Goal: Task Accomplishment & Management: Use online tool/utility

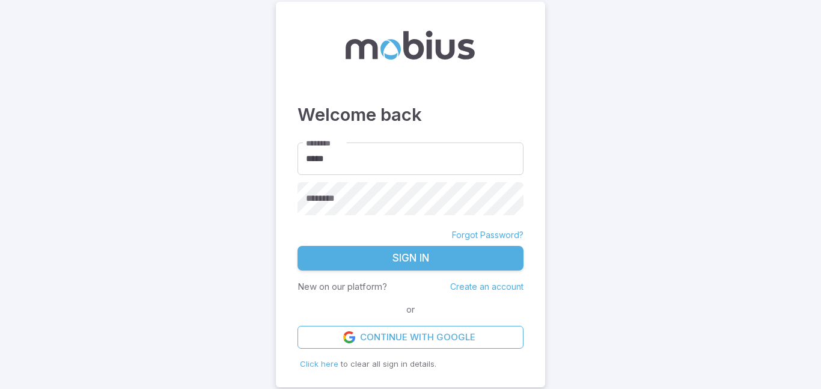
click at [386, 269] on button "Sign In" at bounding box center [410, 258] width 226 height 25
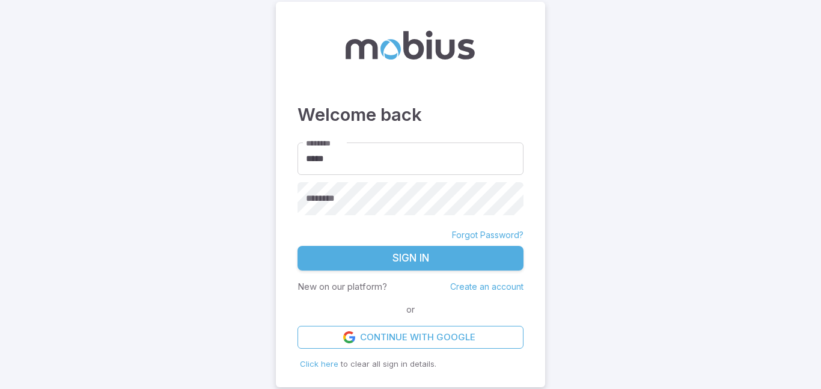
click at [386, 269] on button "Sign In" at bounding box center [410, 258] width 226 height 25
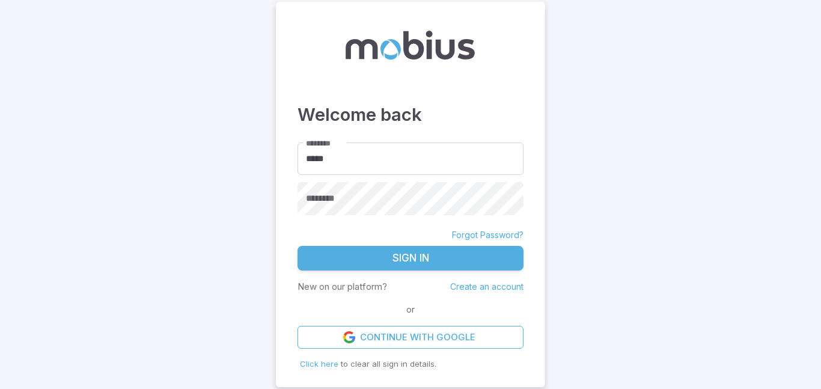
click at [386, 269] on button "Sign In" at bounding box center [410, 258] width 226 height 25
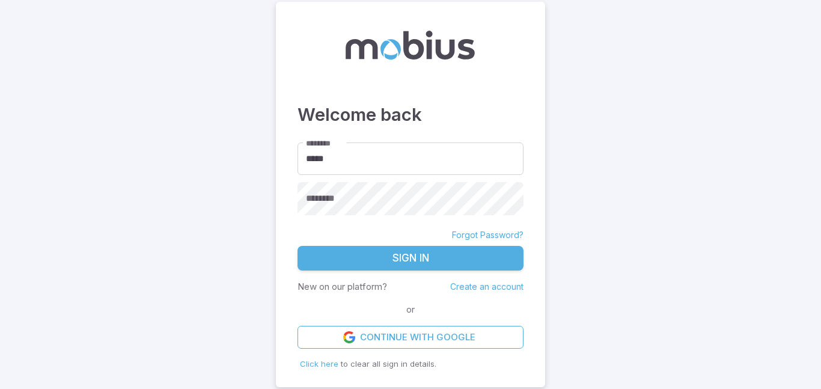
click at [386, 269] on button "Sign In" at bounding box center [410, 258] width 226 height 25
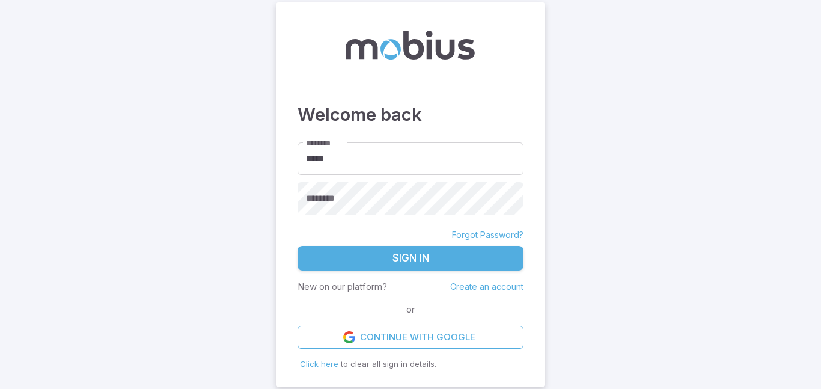
click at [386, 269] on button "Sign In" at bounding box center [410, 258] width 226 height 25
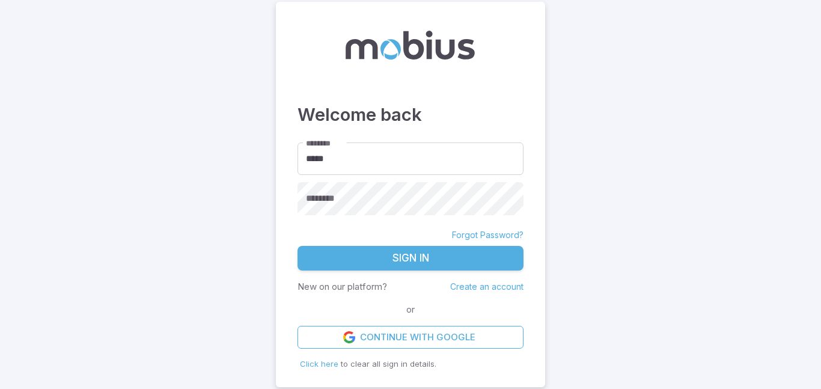
click at [386, 269] on button "Sign In" at bounding box center [410, 258] width 226 height 25
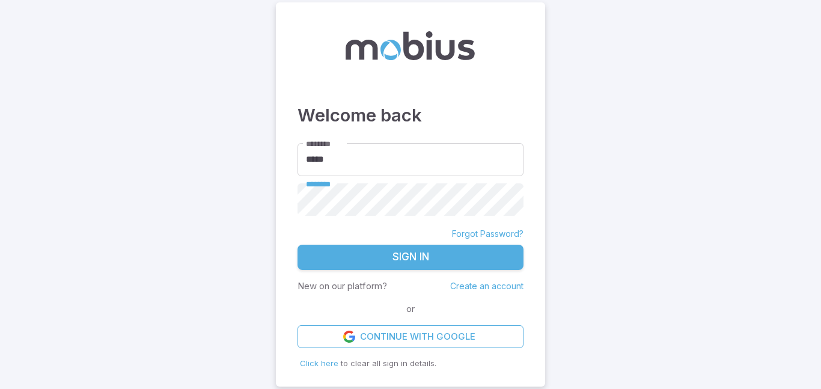
click at [392, 250] on button "Sign In" at bounding box center [410, 256] width 226 height 25
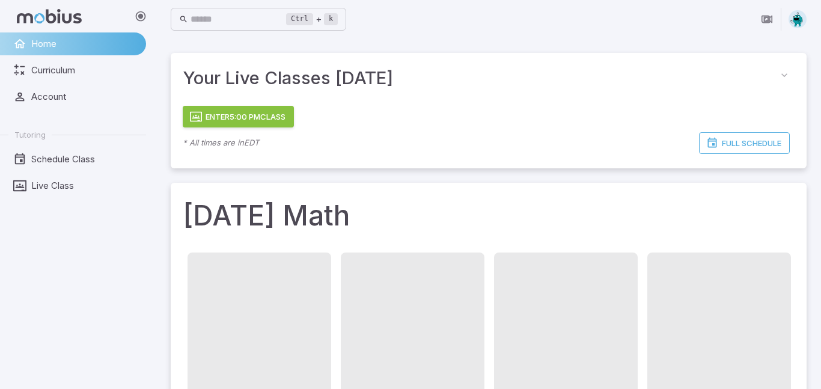
click at [263, 118] on button "Enter 5:00 PM Class" at bounding box center [238, 117] width 111 height 22
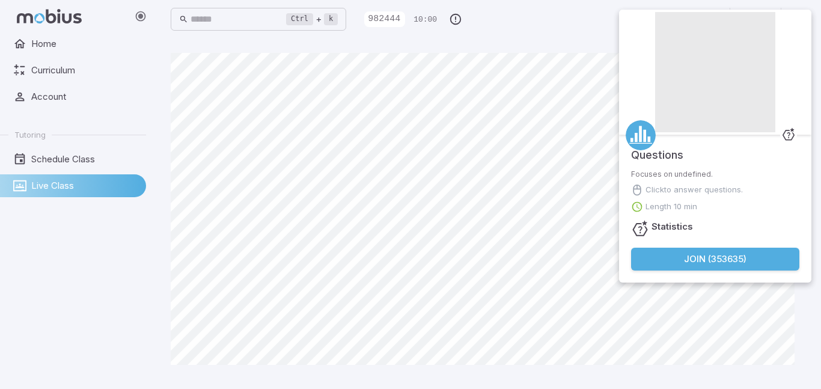
click at [722, 247] on button "Join ( 353635 )" at bounding box center [715, 258] width 168 height 23
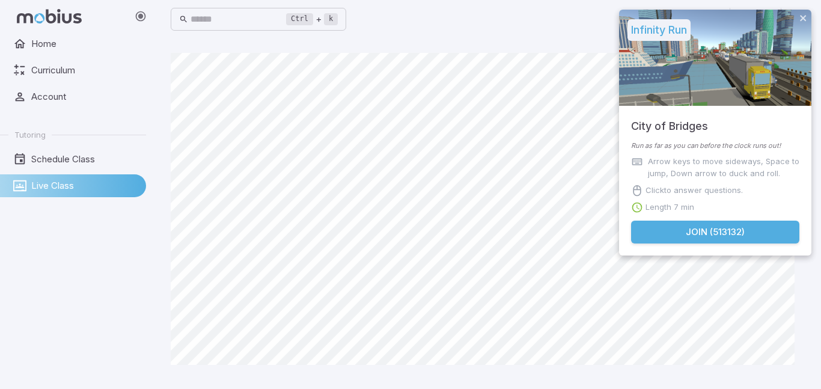
click at [713, 234] on button "Join ( 513132 )" at bounding box center [715, 231] width 168 height 23
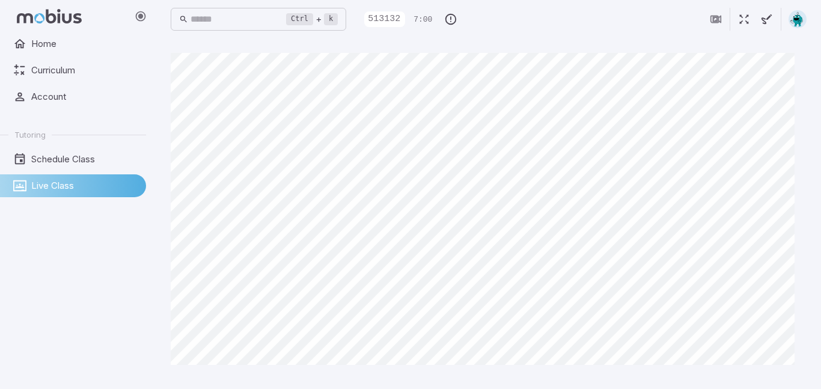
click at [746, 20] on icon "button" at bounding box center [743, 19] width 13 height 13
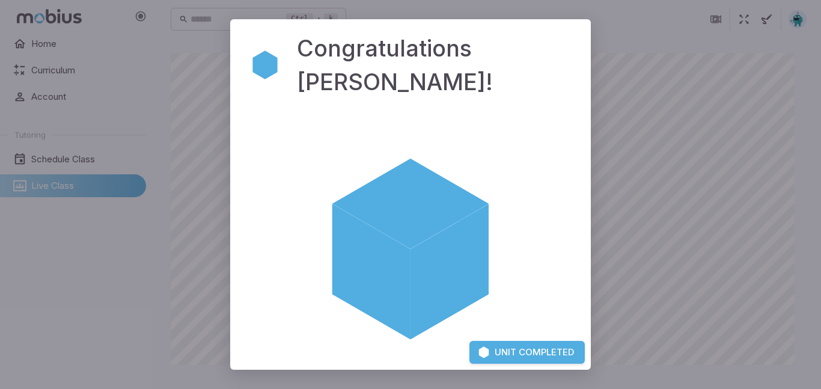
click at [496, 353] on button "Unit Completed" at bounding box center [526, 352] width 115 height 23
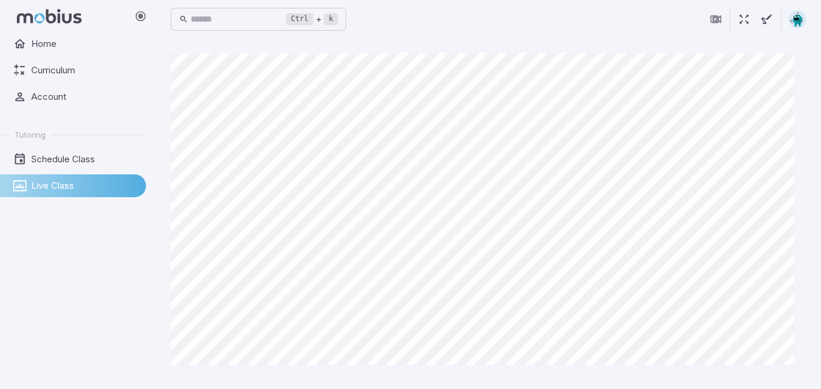
click at [753, 14] on button "button" at bounding box center [743, 19] width 23 height 23
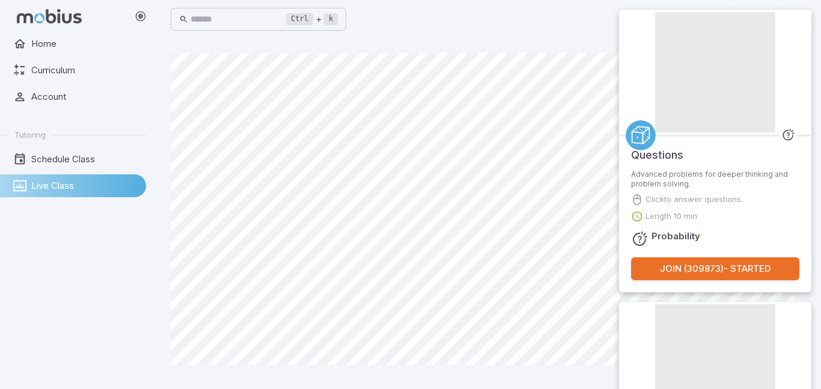
click at [681, 275] on button "Join ( 309873 ) - Started" at bounding box center [715, 268] width 168 height 23
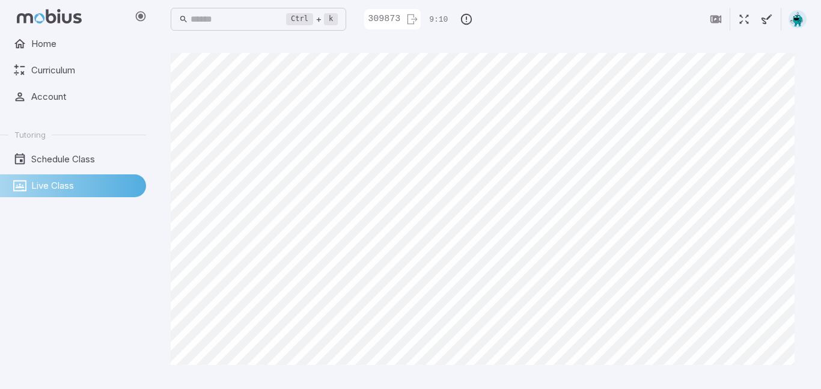
click at [744, 20] on icon "button" at bounding box center [743, 19] width 13 height 13
click at [752, 20] on button "button" at bounding box center [743, 19] width 23 height 23
click at [742, 22] on icon "button" at bounding box center [743, 19] width 13 height 13
